Goal: Find specific page/section: Find specific page/section

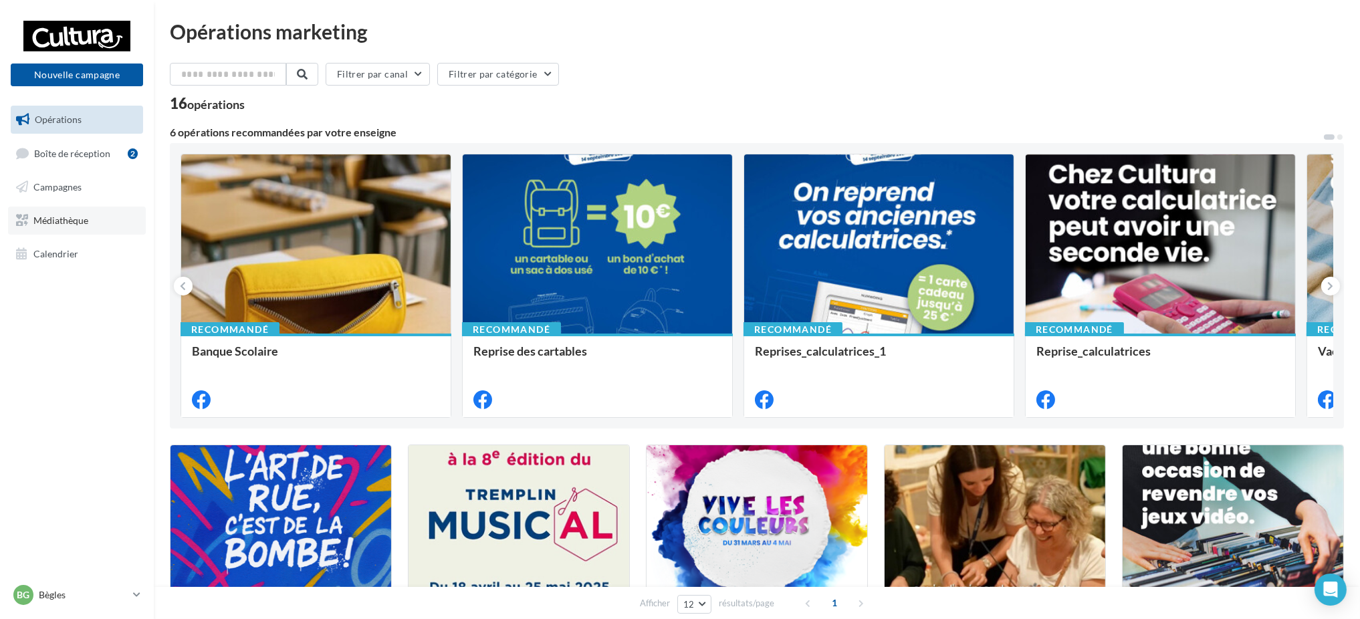
click at [66, 223] on span "Médiathèque" at bounding box center [60, 220] width 55 height 11
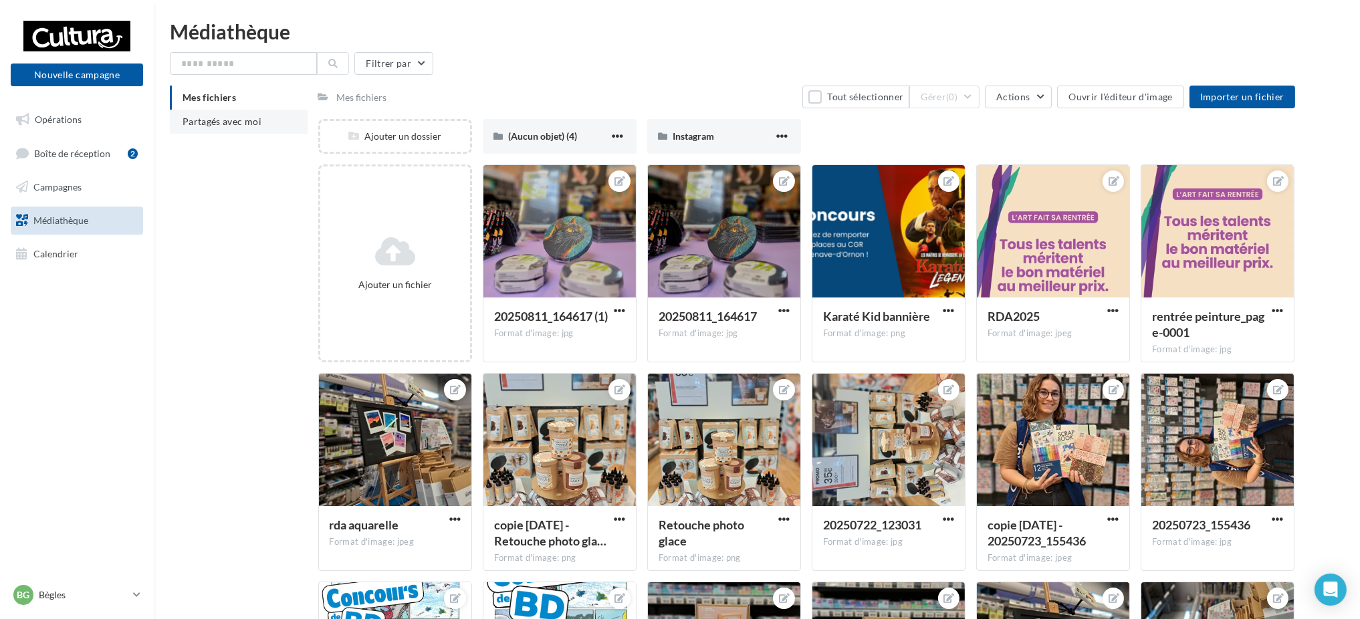
click at [191, 121] on span "Partagés avec moi" at bounding box center [222, 121] width 79 height 11
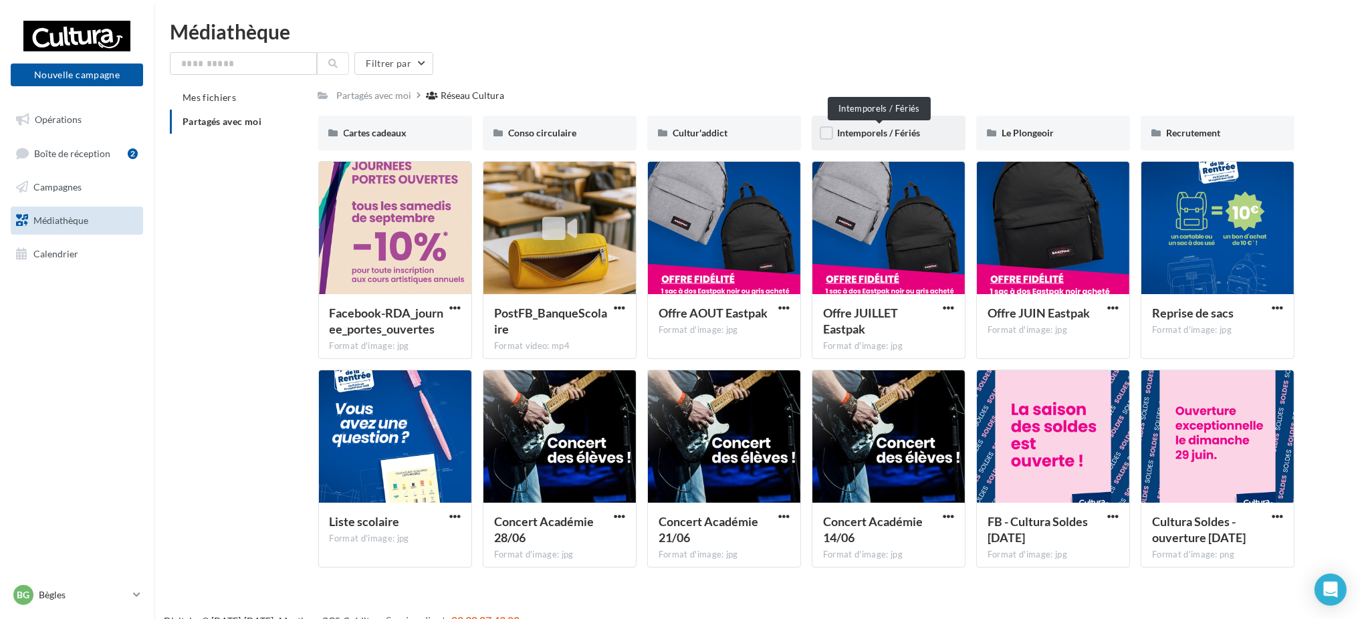
click at [849, 129] on span "Intemporels / Fériés" at bounding box center [878, 132] width 83 height 11
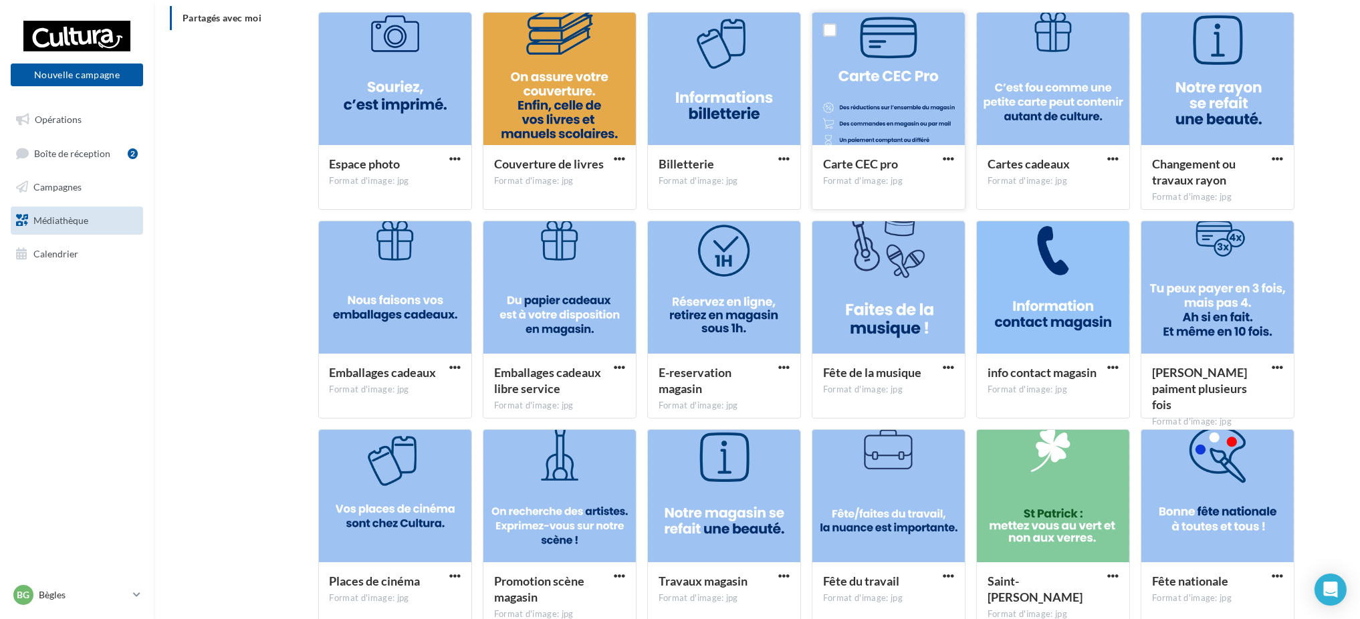
scroll to position [199, 0]
